Goal: Task Accomplishment & Management: Use online tool/utility

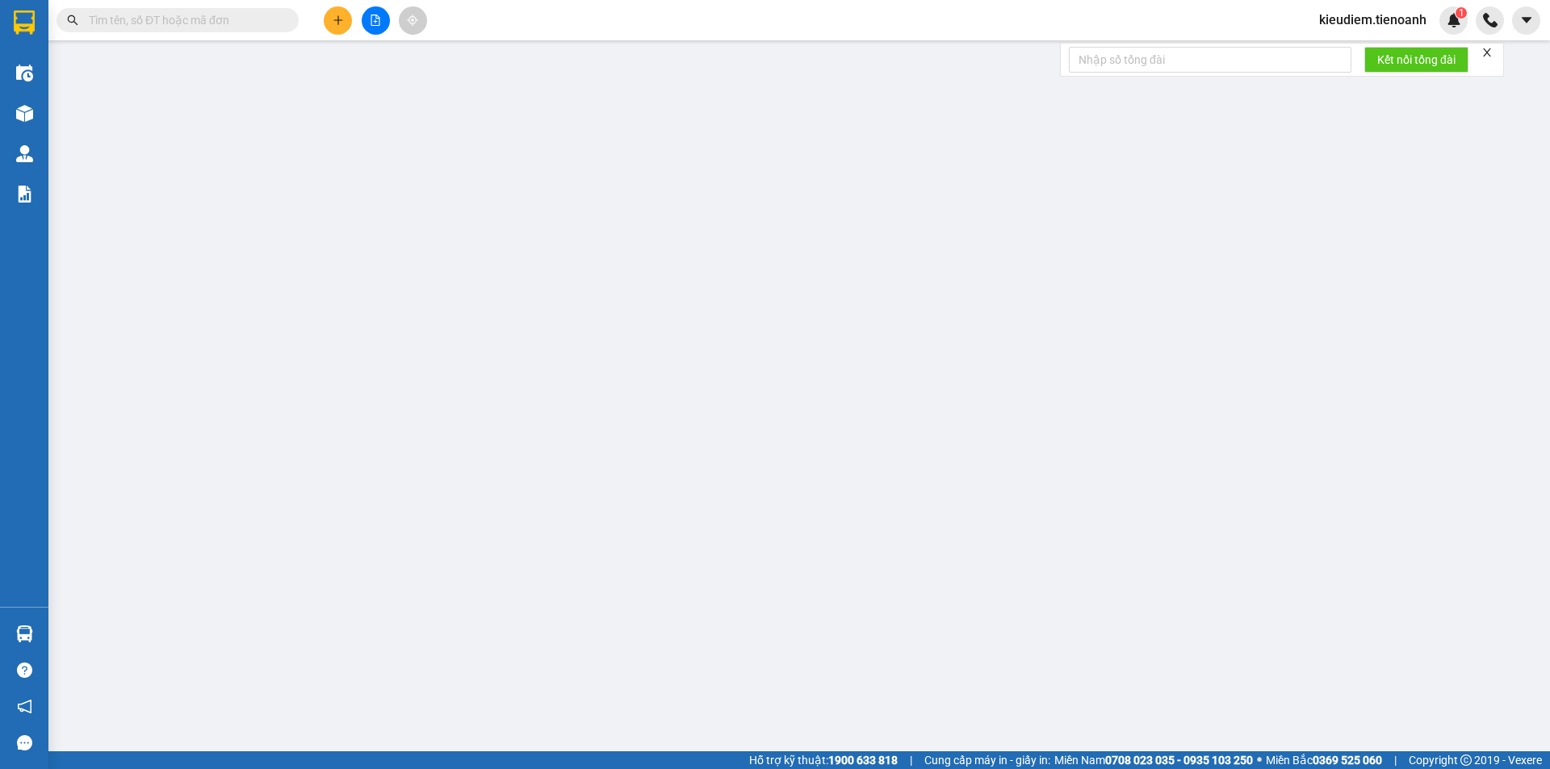
click at [199, 18] on input "text" at bounding box center [184, 20] width 190 height 18
paste input "0855092505"
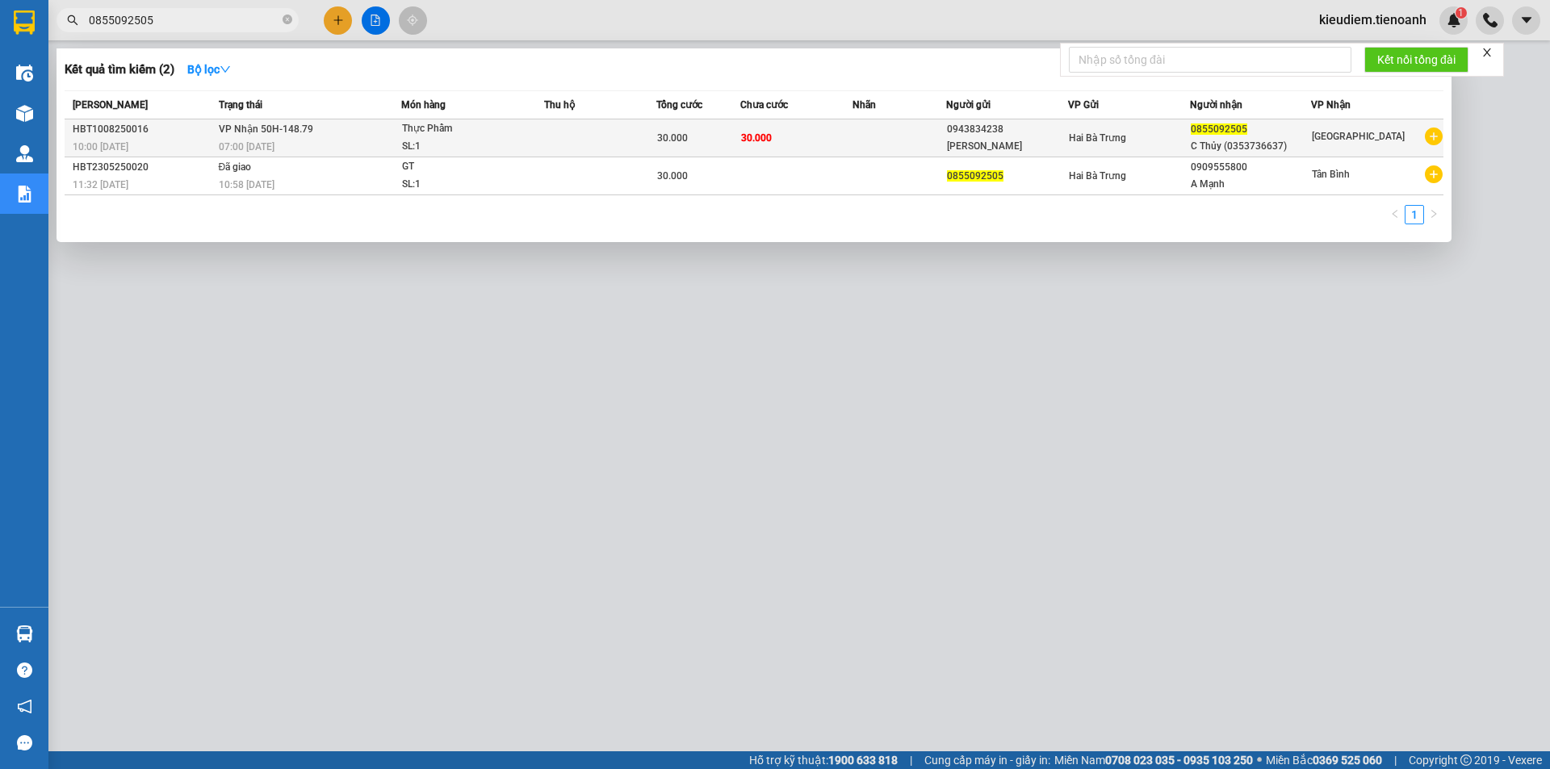
type input "0855092505"
click at [287, 132] on span "VP Nhận 50H-148.79" at bounding box center [266, 128] width 94 height 11
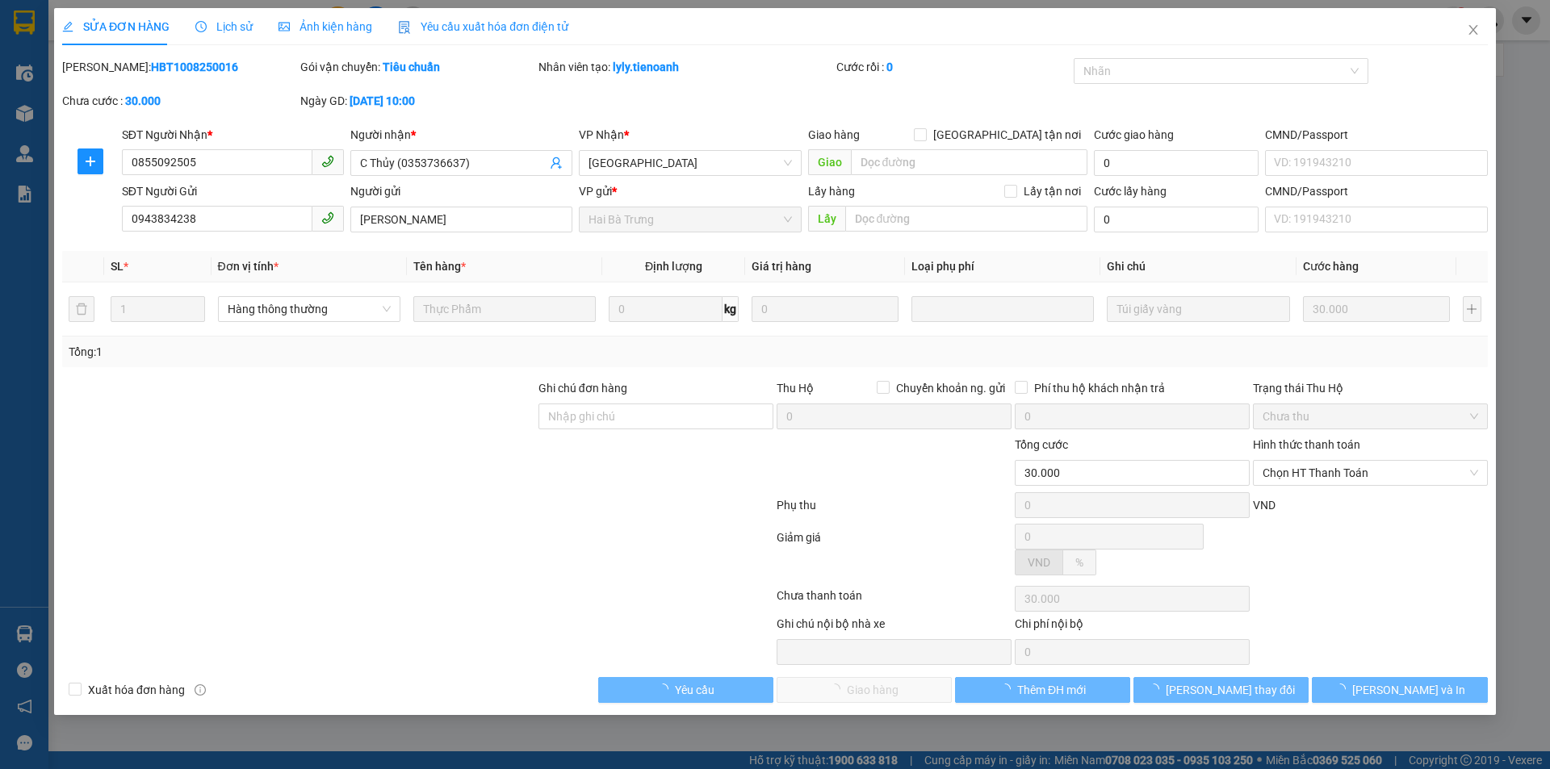
type input "0855092505"
type input "C Thủy (0353736637)"
type input "0943834238"
type input "[PERSON_NAME]"
type input "30.000"
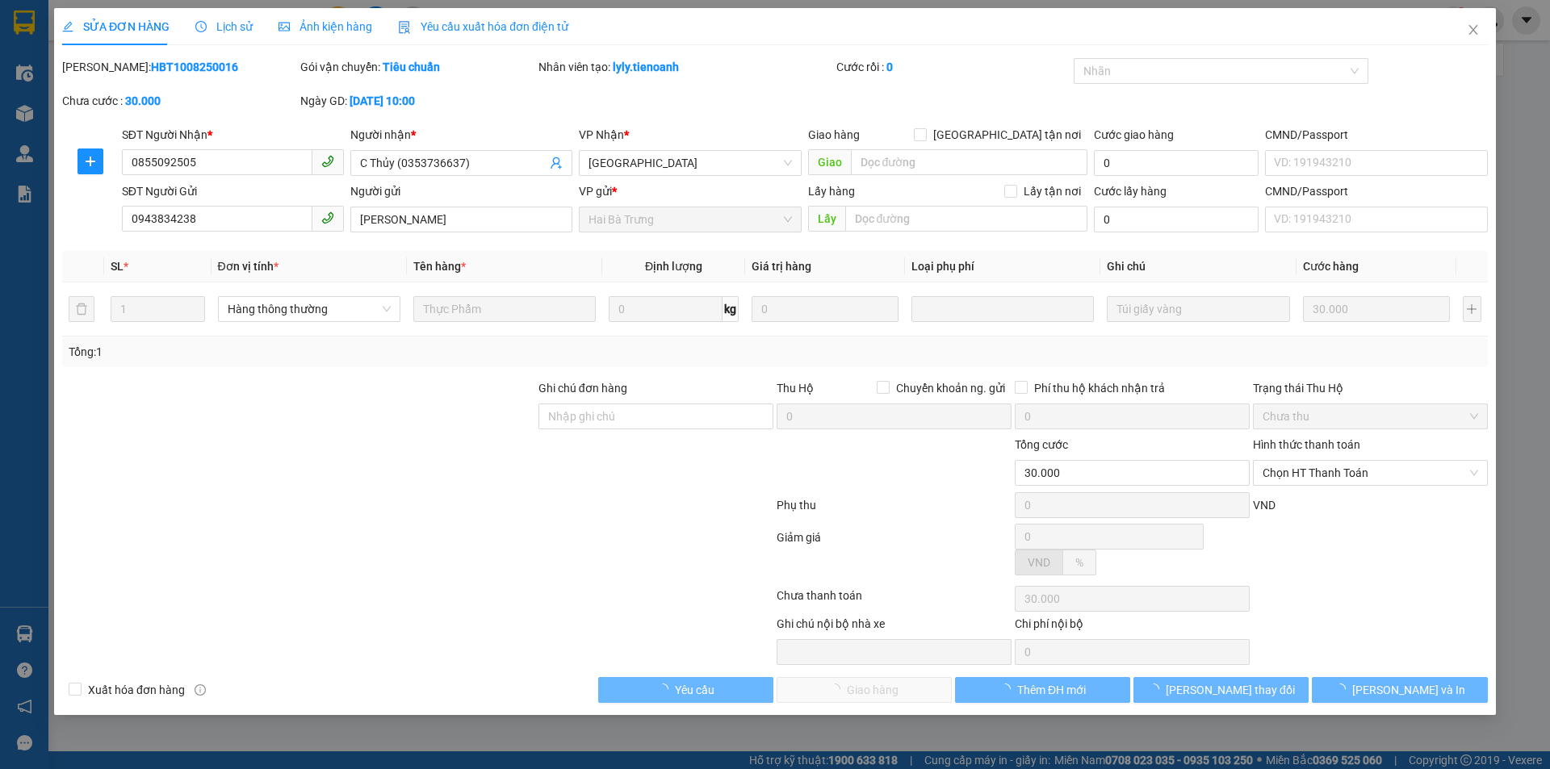
type input "30.000"
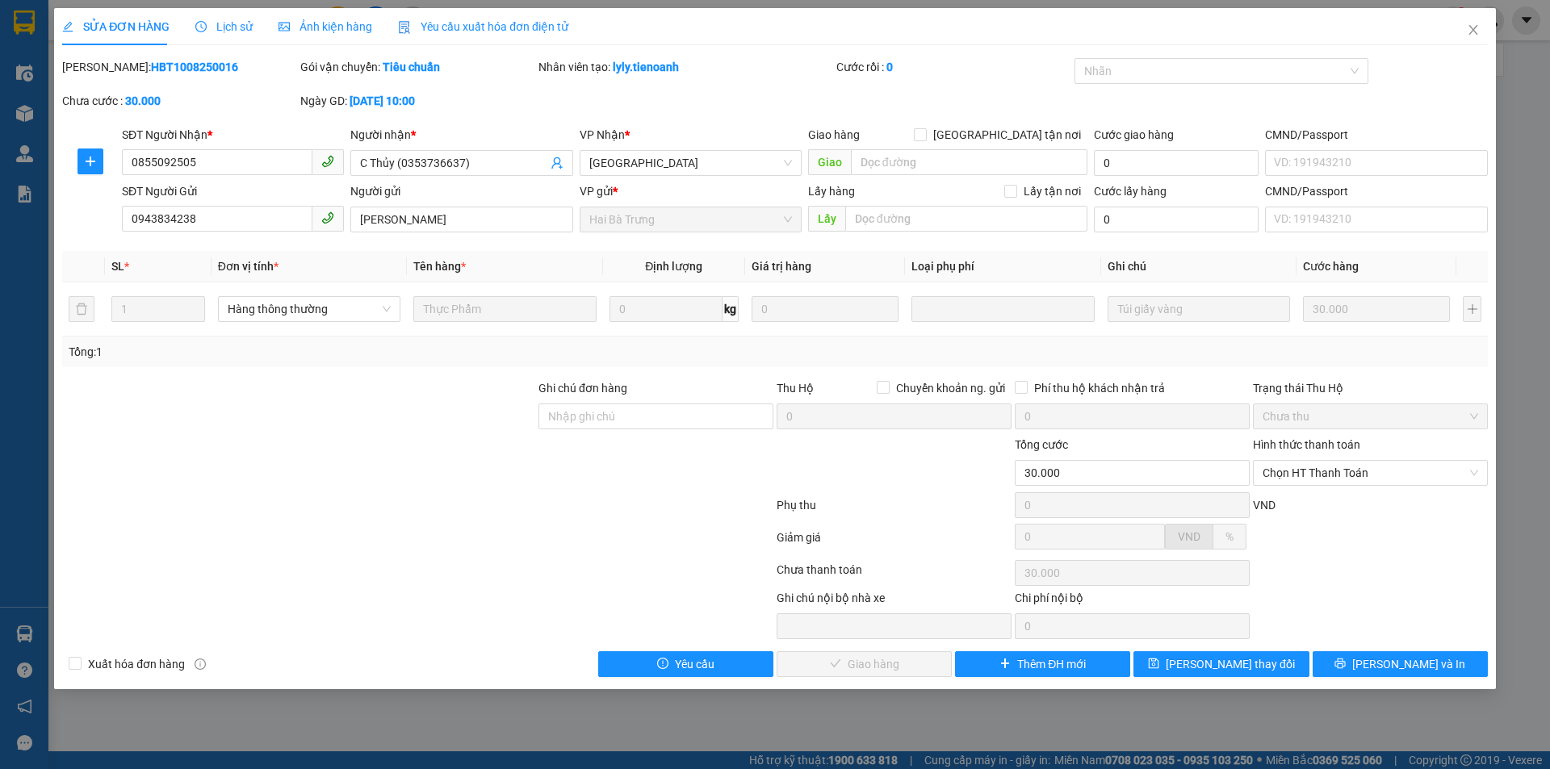
click at [215, 33] on span "Lịch sử" at bounding box center [223, 26] width 57 height 13
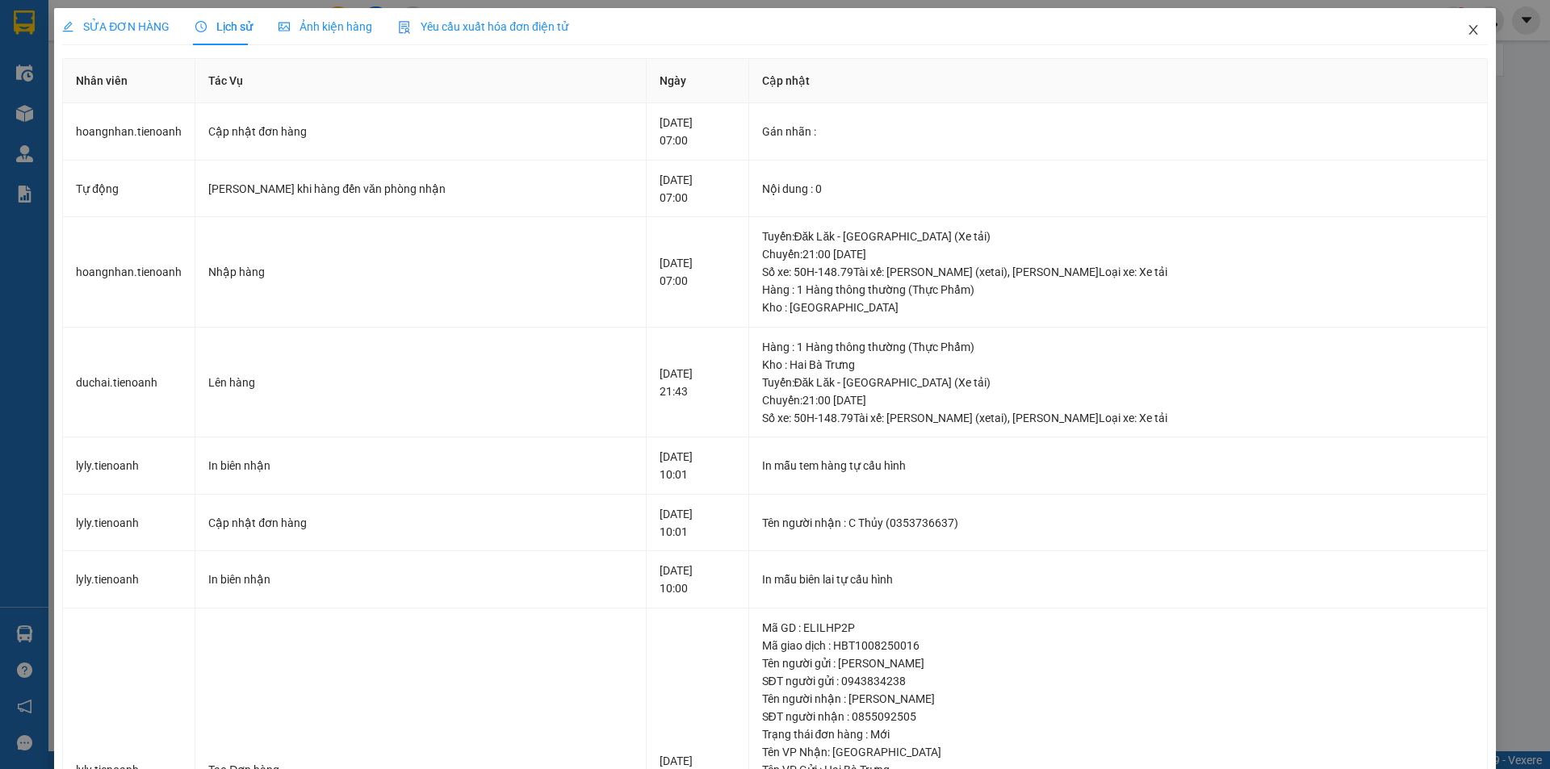
click at [1468, 32] on icon "close" at bounding box center [1472, 30] width 9 height 10
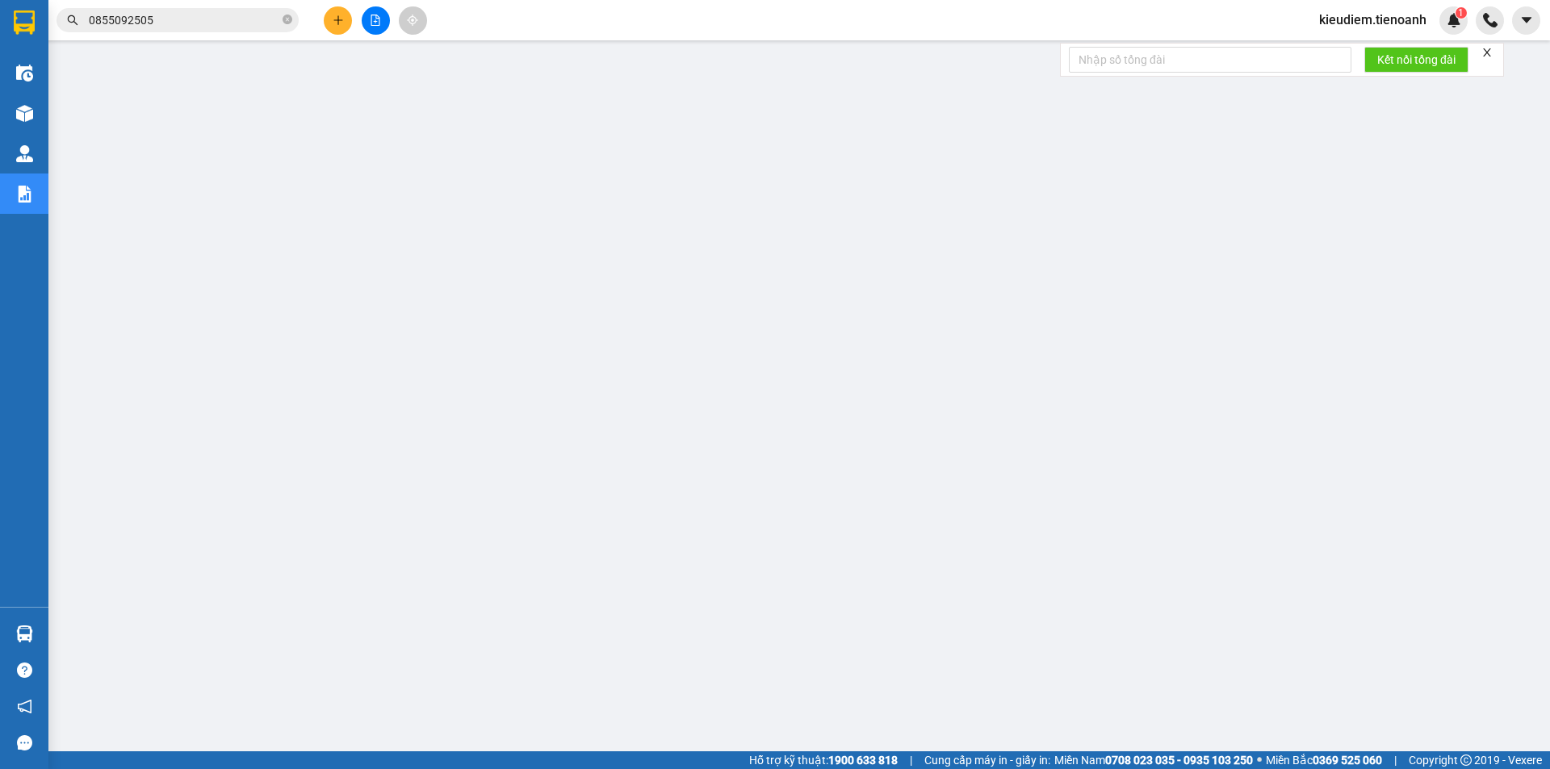
click at [226, 18] on input "0855092505" at bounding box center [184, 20] width 190 height 18
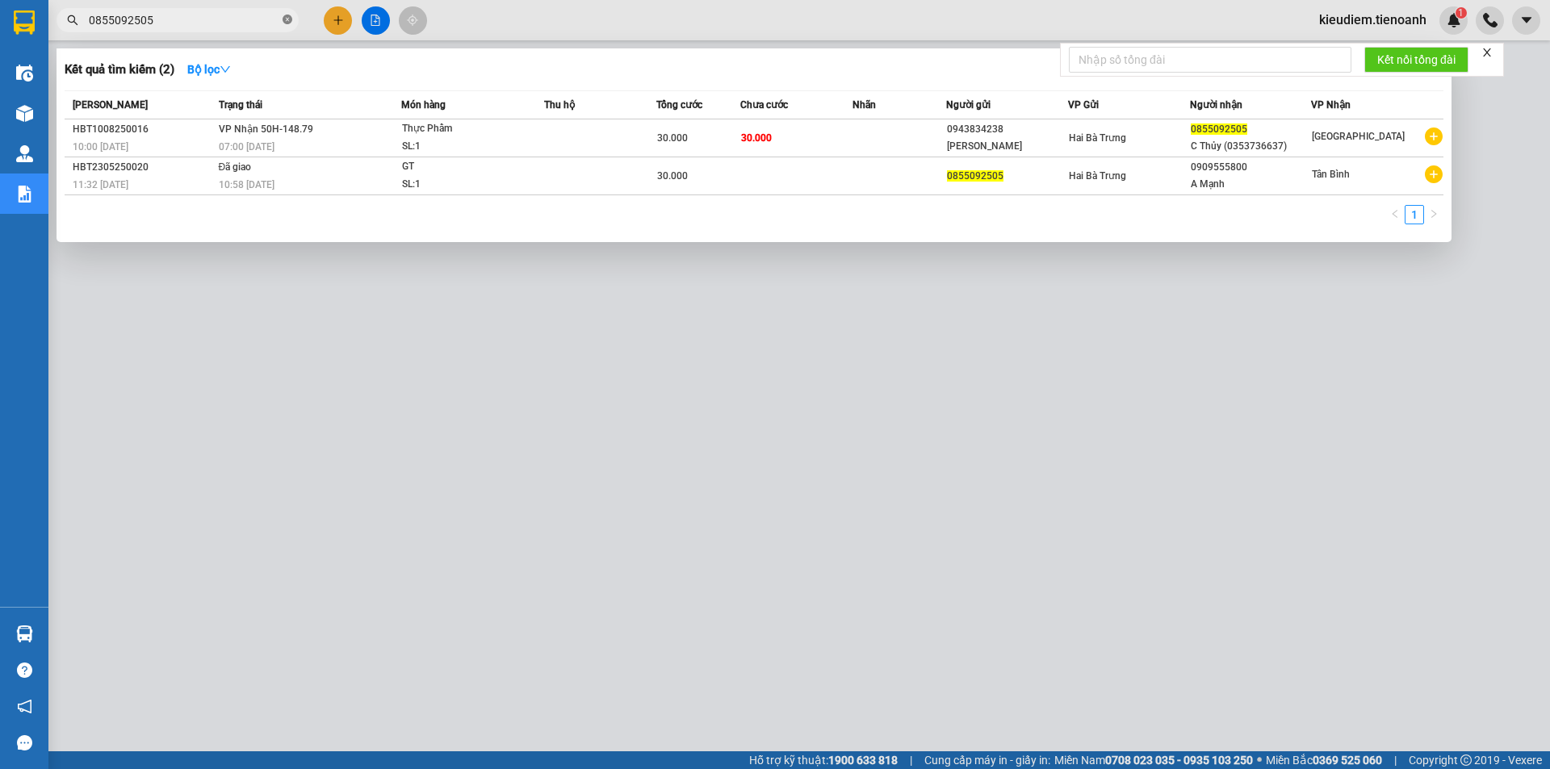
click at [288, 22] on icon "close-circle" at bounding box center [288, 20] width 10 height 10
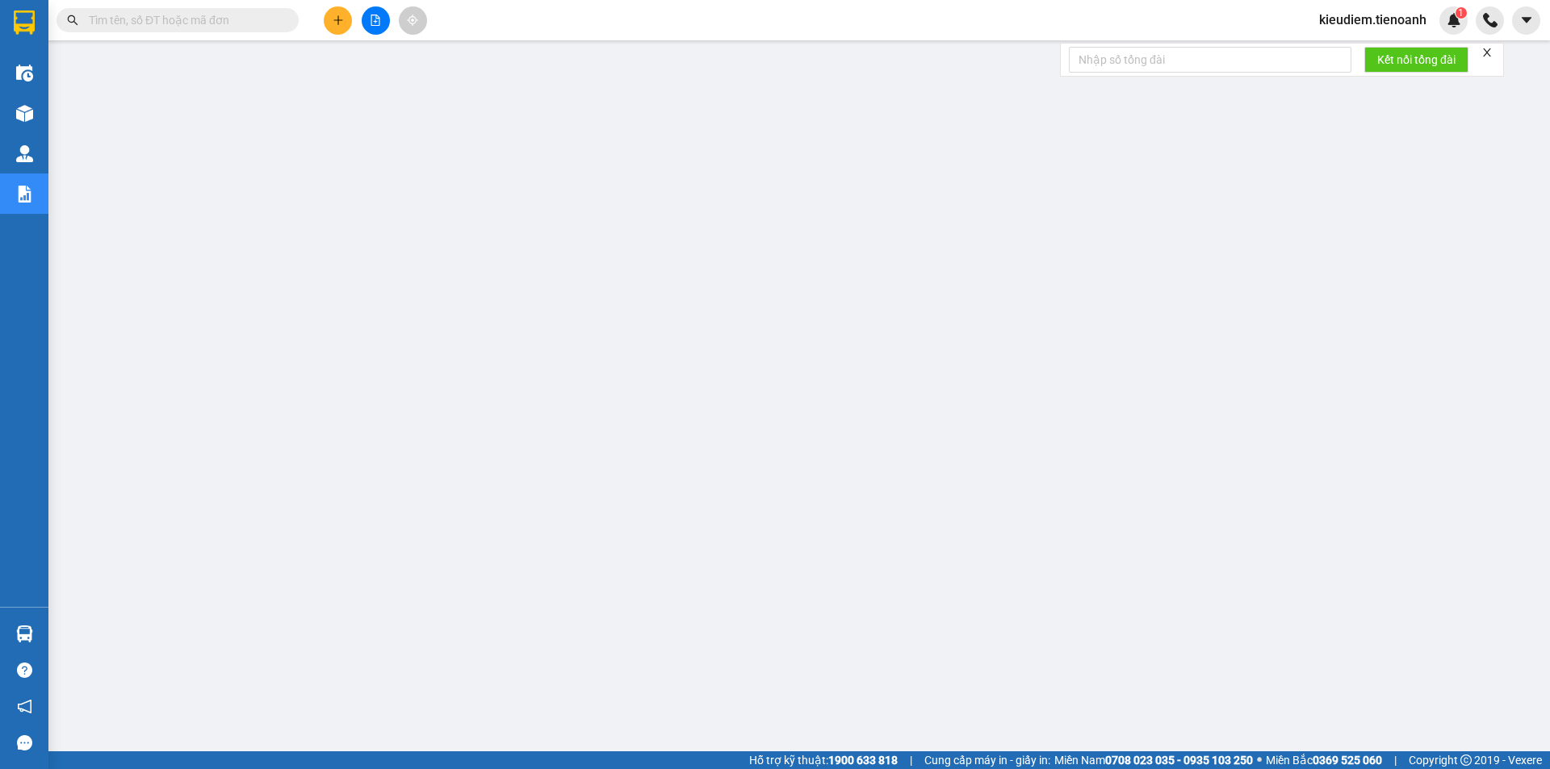
paste input "0326008848"
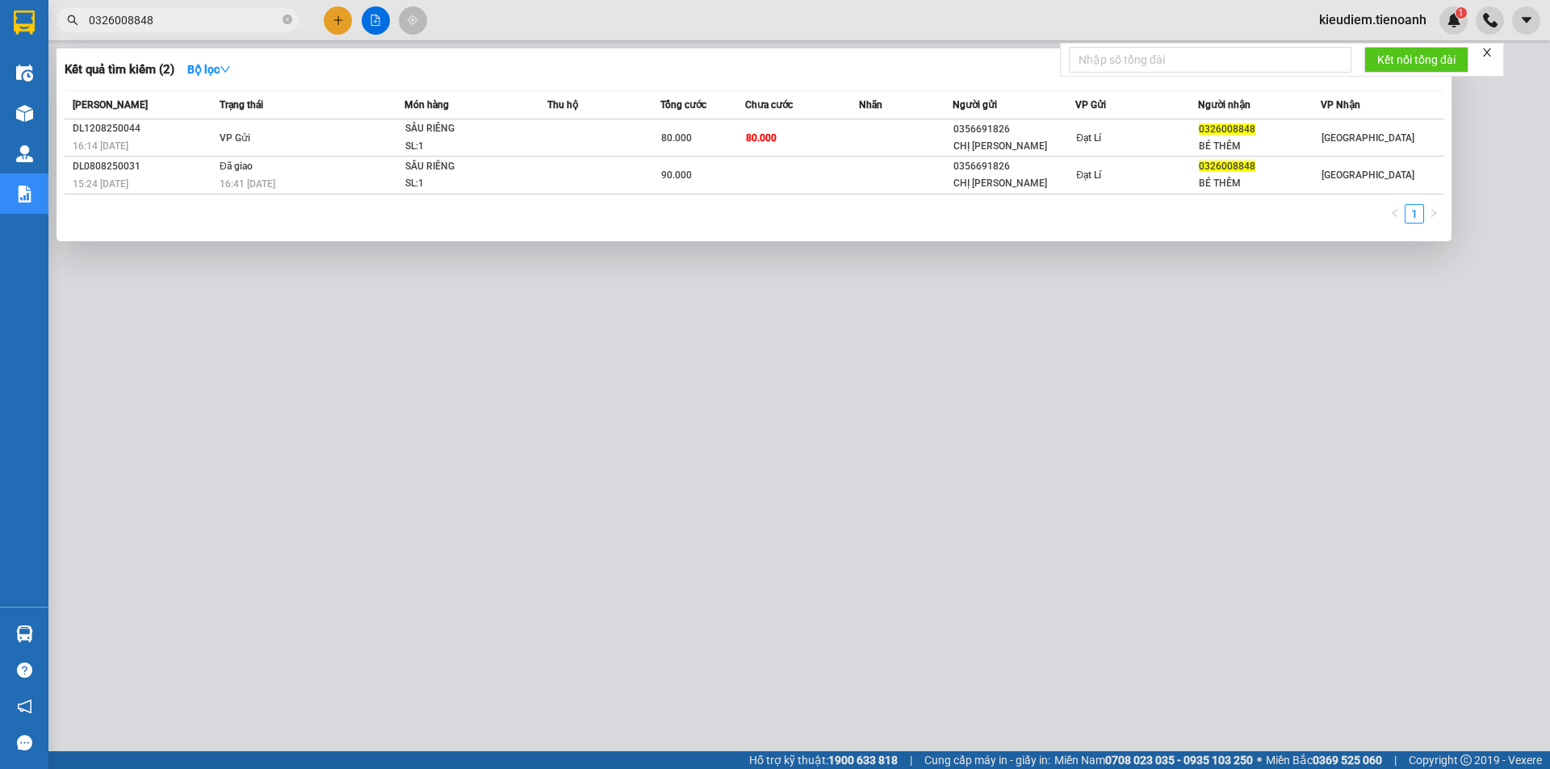
type input "0326008848"
